Goal: Navigation & Orientation: Understand site structure

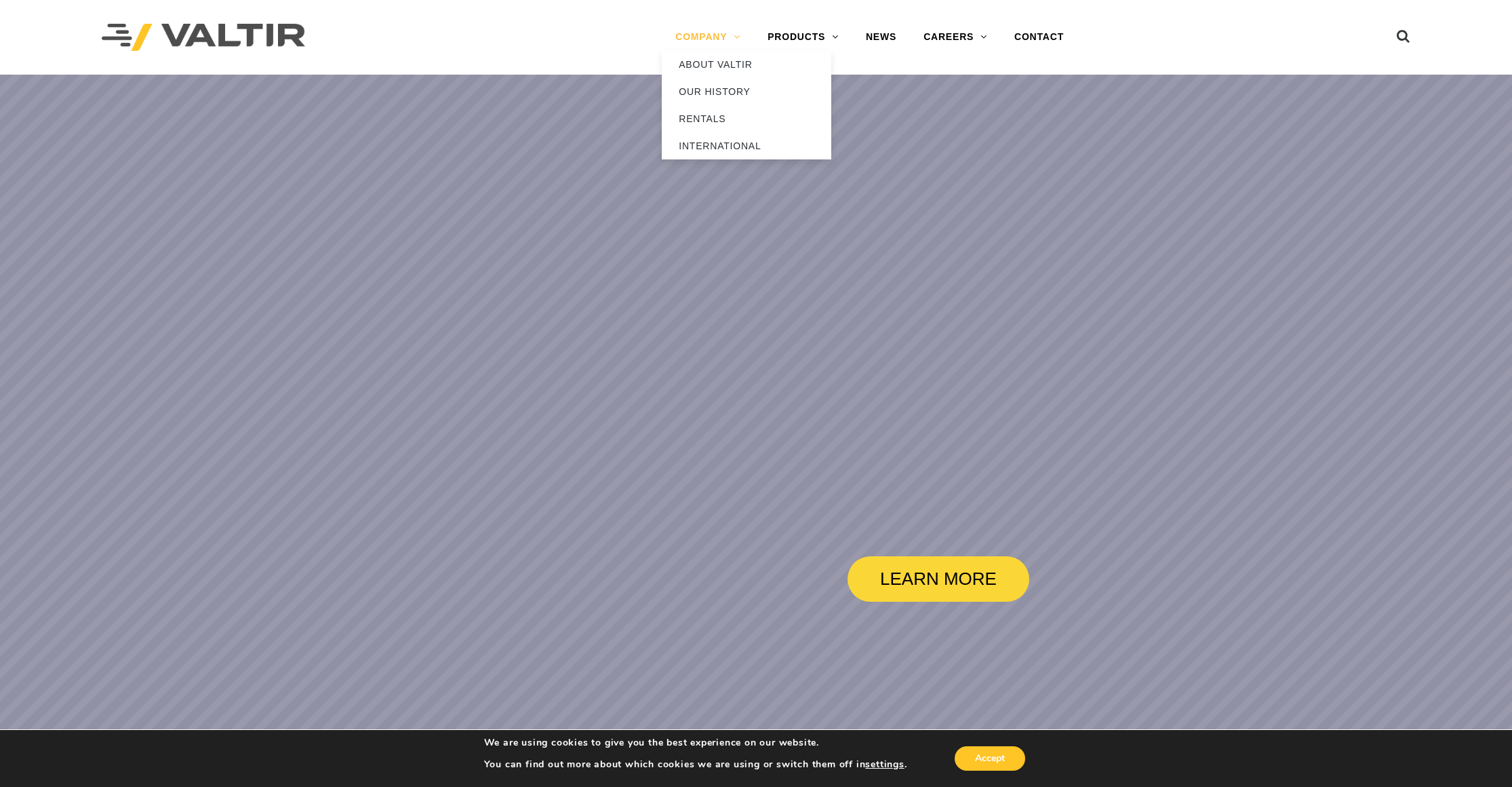
click at [721, 45] on link "COMPANY" at bounding box center [708, 38] width 92 height 27
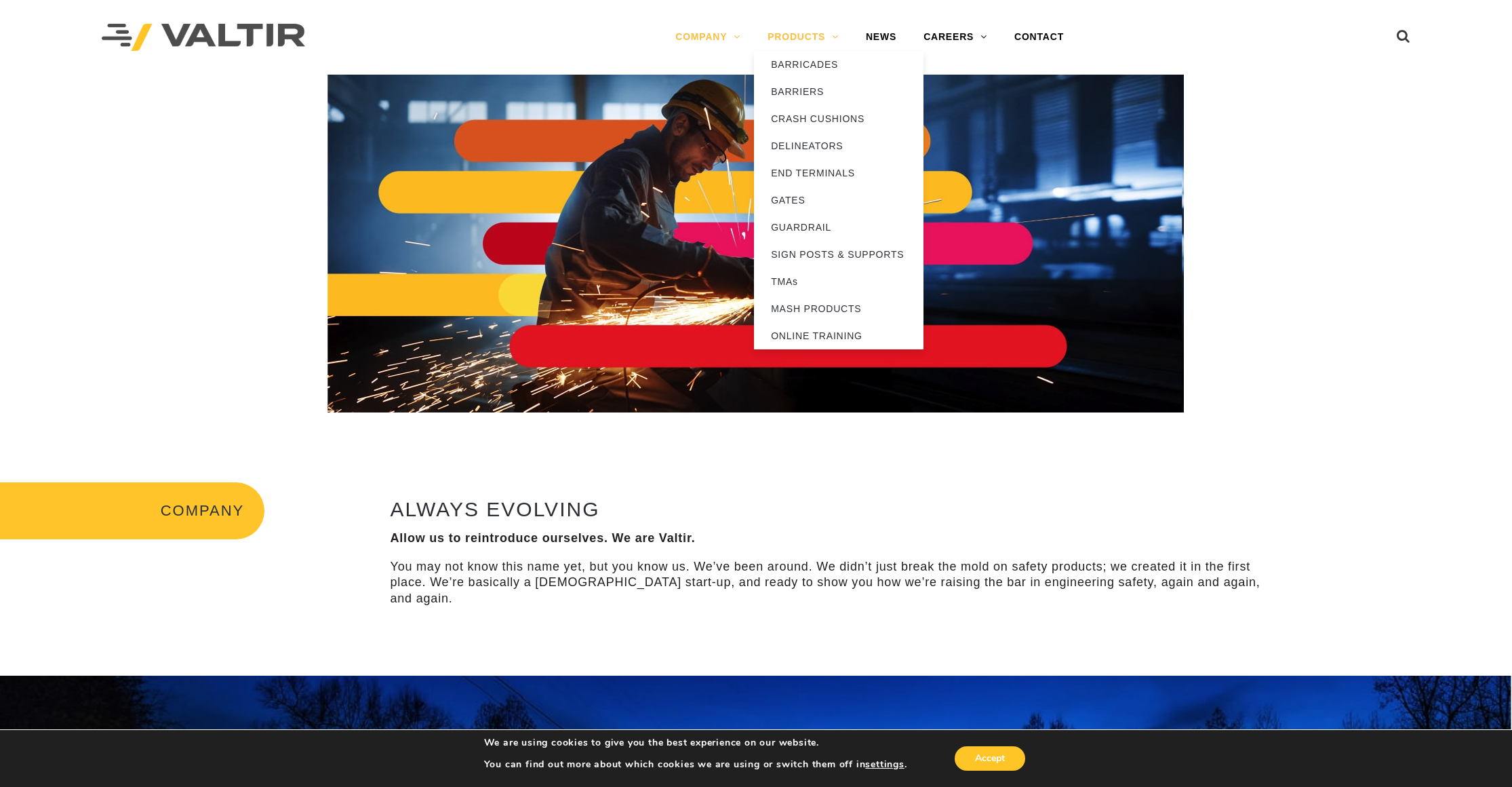
click at [791, 46] on link "PRODUCTS" at bounding box center [802, 38] width 98 height 27
